Goal: Information Seeking & Learning: Learn about a topic

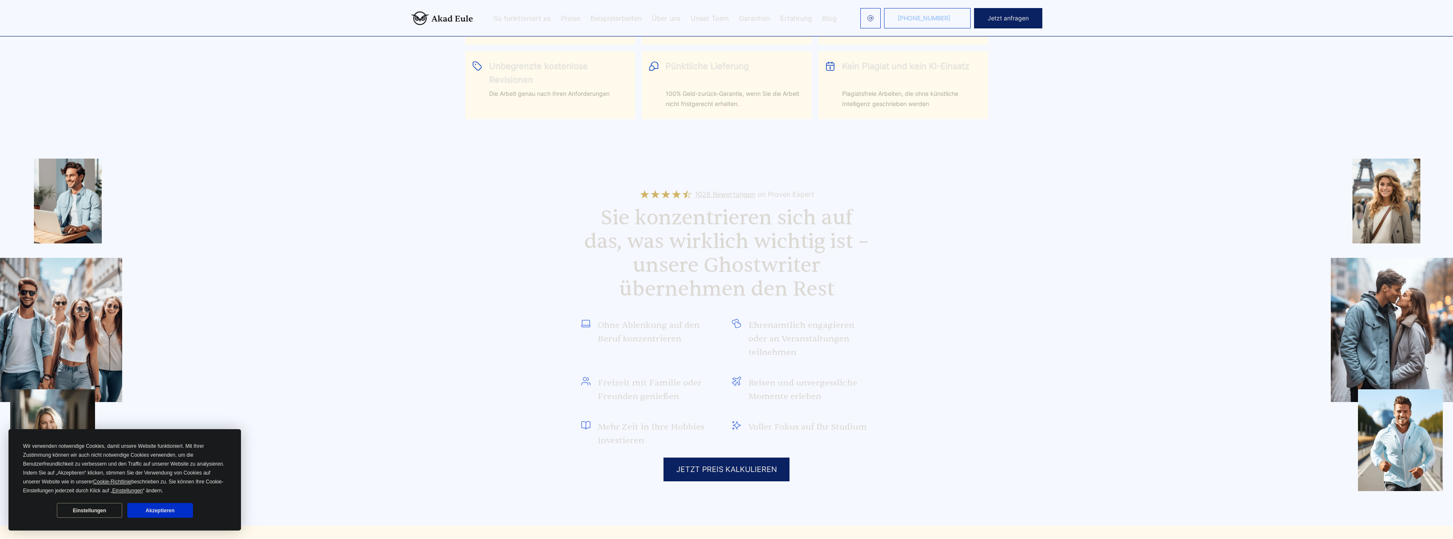
scroll to position [594, 0]
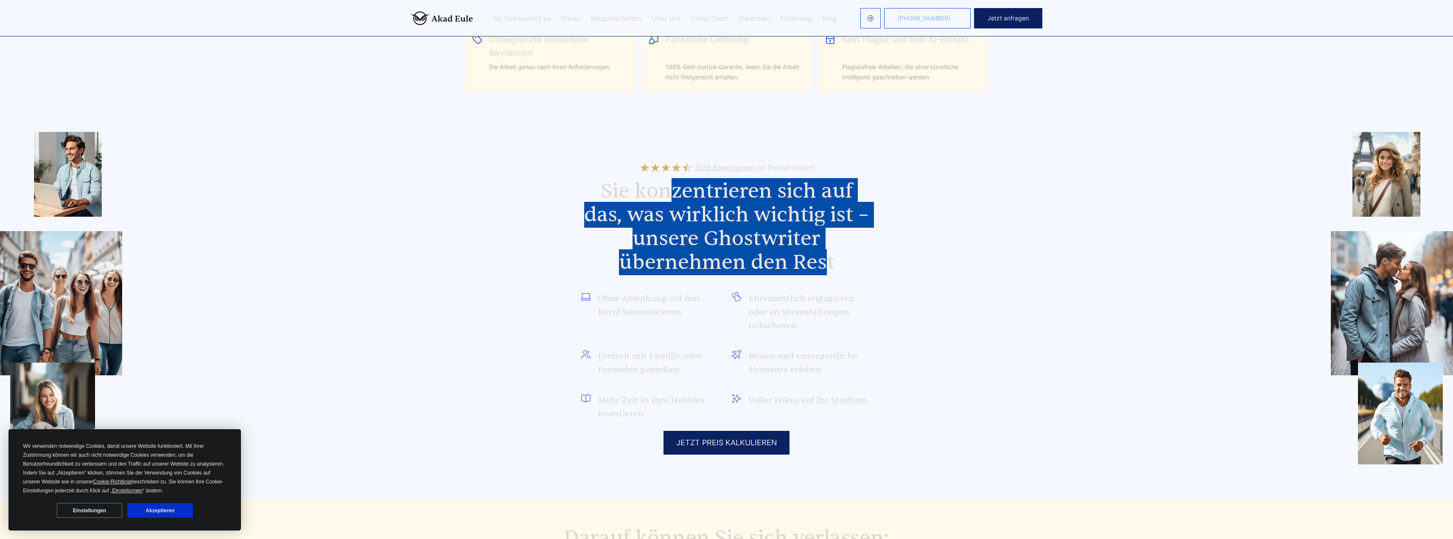
drag, startPoint x: 673, startPoint y: 206, endPoint x: 828, endPoint y: 271, distance: 168.3
click at [828, 271] on h2 "Sie konzentrieren sich auf das, was wirklich wichtig ist – unsere Ghostwriter ü…" at bounding box center [727, 226] width 292 height 95
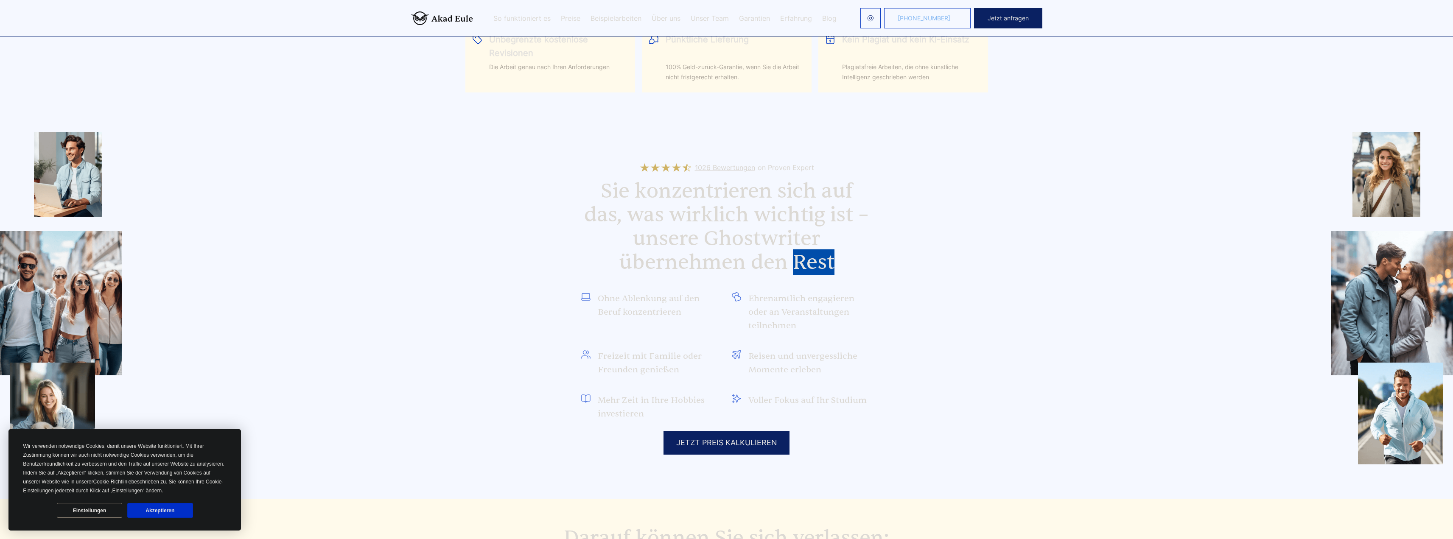
click at [828, 271] on h2 "Sie konzentrieren sich auf das, was wirklich wichtig ist – unsere Ghostwriter ü…" at bounding box center [727, 226] width 292 height 95
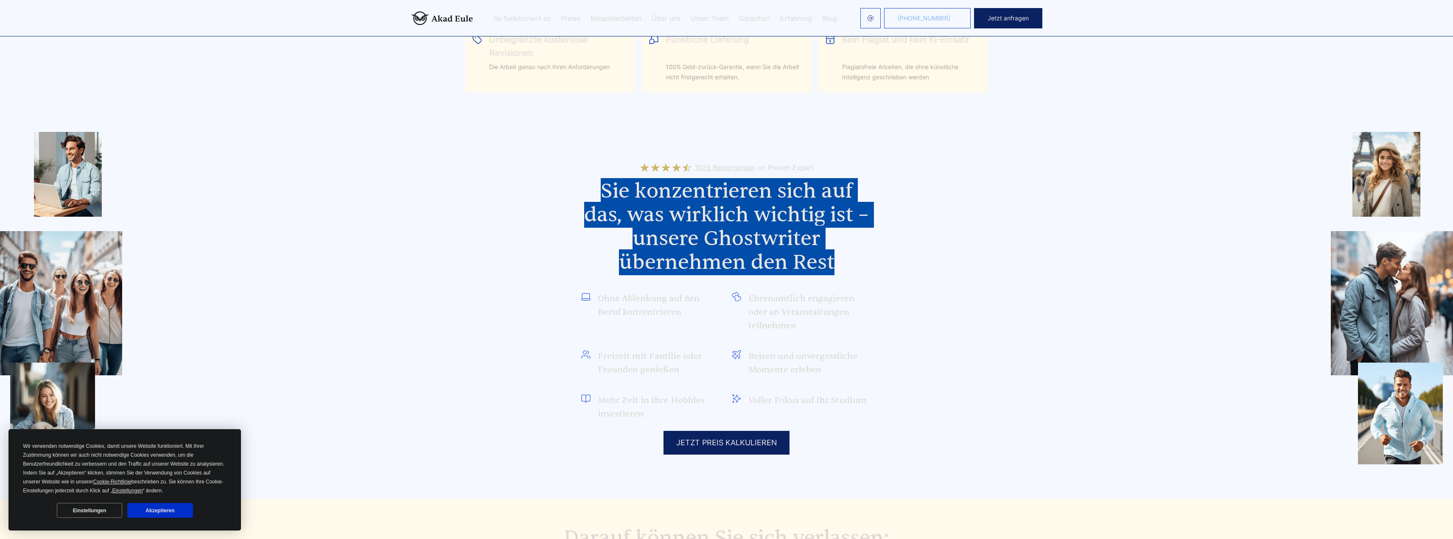
click at [828, 271] on h2 "Sie konzentrieren sich auf das, was wirklich wichtig ist – unsere Ghostwriter ü…" at bounding box center [727, 226] width 292 height 95
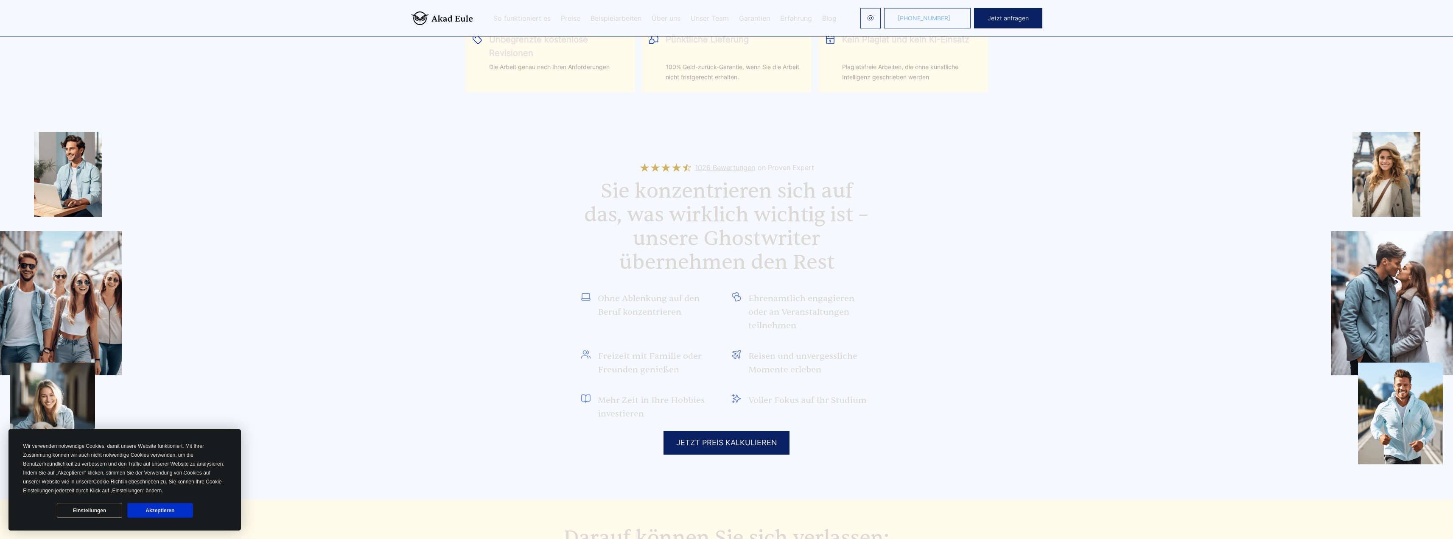
click at [831, 294] on span "Ehrenamtlich engagieren oder an Veranstaltungen teilnehmen" at bounding box center [810, 312] width 124 height 41
click at [844, 338] on ul "Ohne Ablenkung auf den Beruf konzentrieren Ehrenamtlich engagieren oder an Vera…" at bounding box center [727, 356] width 292 height 129
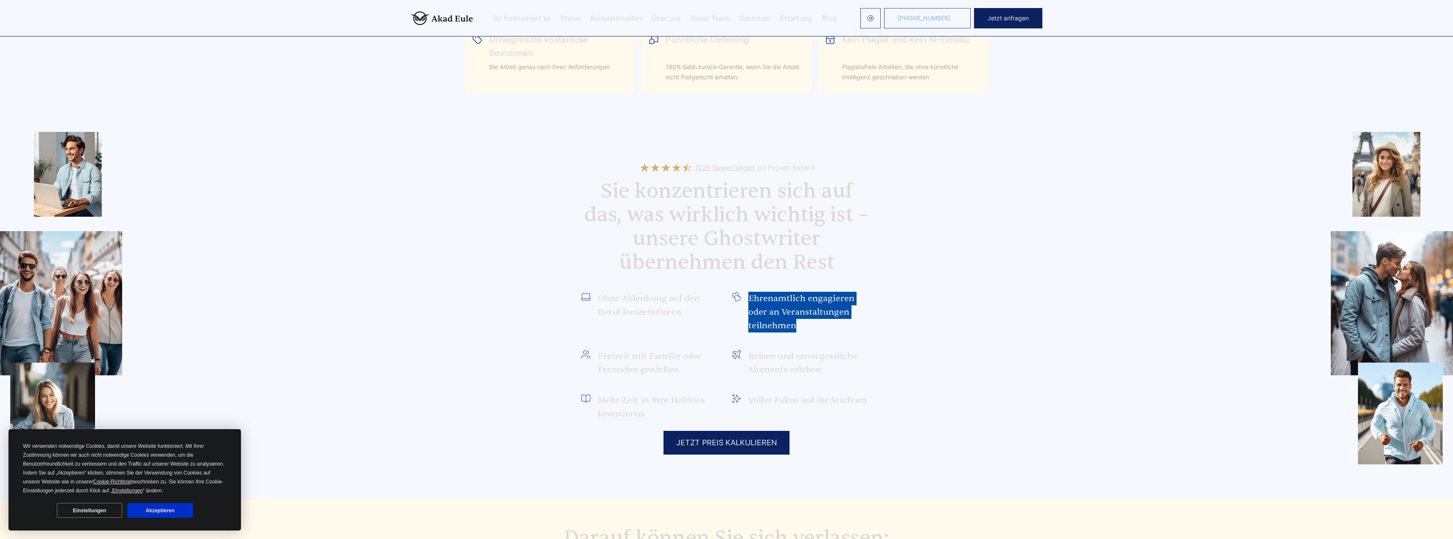
click at [844, 338] on ul "Ohne Ablenkung auf den Beruf konzentrieren Ehrenamtlich engagieren oder an Vera…" at bounding box center [727, 356] width 292 height 129
click at [831, 347] on ul "Ohne Ablenkung auf den Beruf konzentrieren Ehrenamtlich engagieren oder an Vera…" at bounding box center [727, 356] width 292 height 129
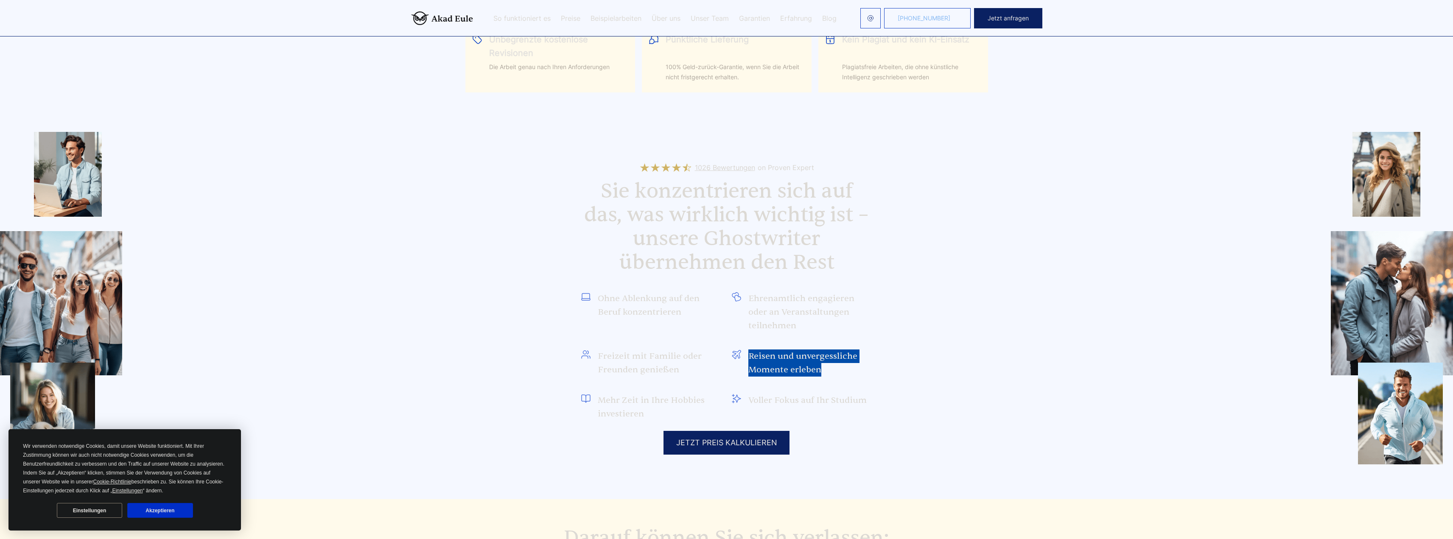
click at [831, 347] on ul "Ohne Ablenkung auf den Beruf konzentrieren Ehrenamtlich engagieren oder an Vera…" at bounding box center [727, 356] width 292 height 129
click at [835, 402] on span "Voller Fokus auf Ihr Studium" at bounding box center [807, 401] width 118 height 14
click at [931, 329] on section "1026 Bewertungen on Proven Expert Sie konzentrieren sich auf das, was wirklich …" at bounding box center [726, 312] width 1453 height 373
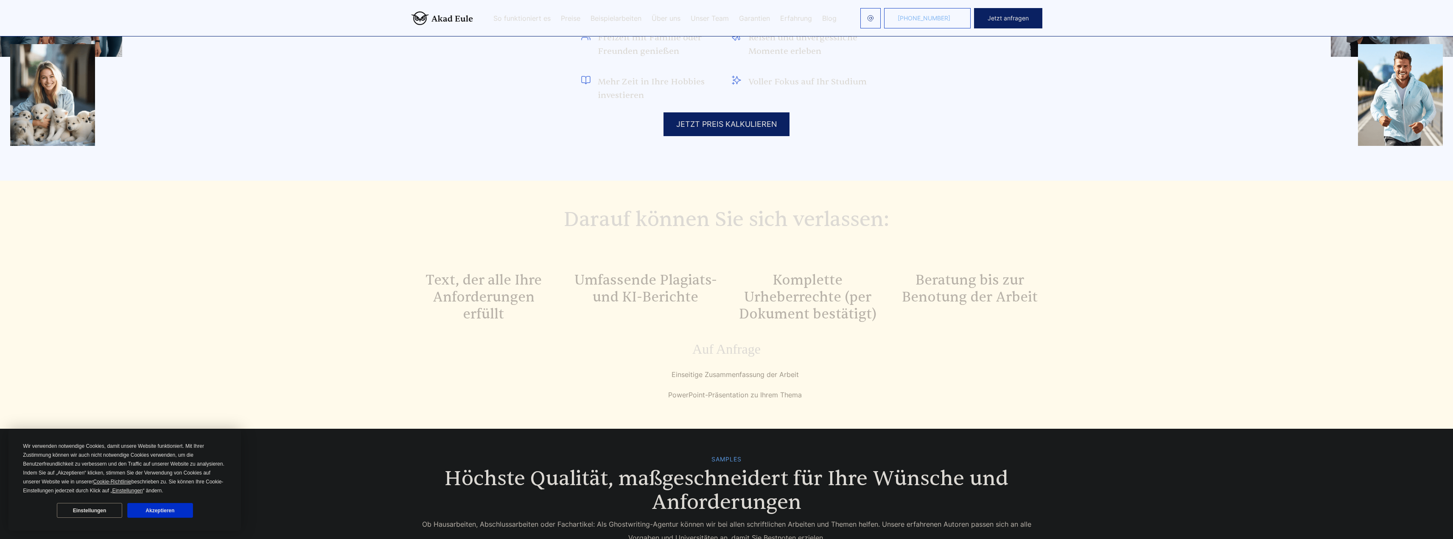
scroll to position [1103, 0]
